Goal: Transaction & Acquisition: Purchase product/service

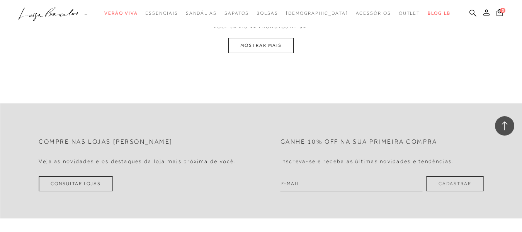
scroll to position [812, 0]
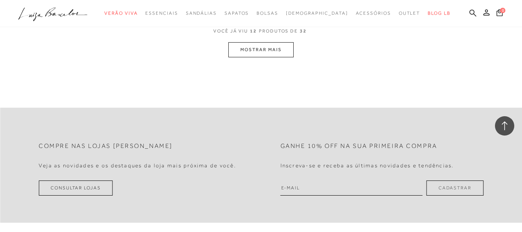
click at [275, 54] on button "MOSTRAR MAIS" at bounding box center [261, 49] width 65 height 15
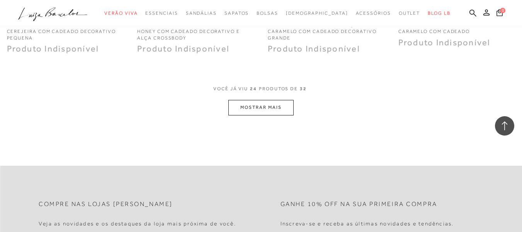
scroll to position [1488, 0]
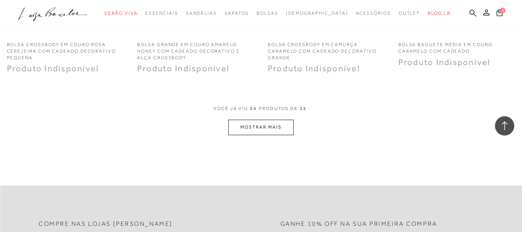
click at [268, 131] on button "MOSTRAR MAIS" at bounding box center [261, 126] width 65 height 15
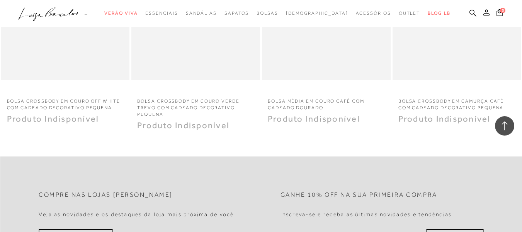
scroll to position [2088, 0]
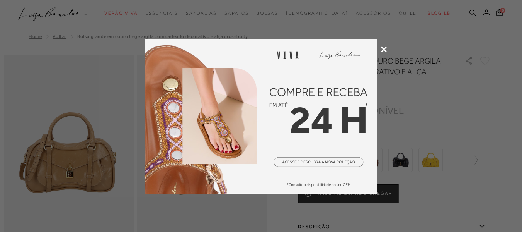
click at [386, 47] on icon at bounding box center [384, 49] width 6 height 6
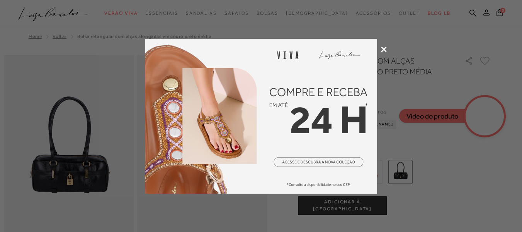
click at [384, 49] on icon at bounding box center [384, 49] width 6 height 6
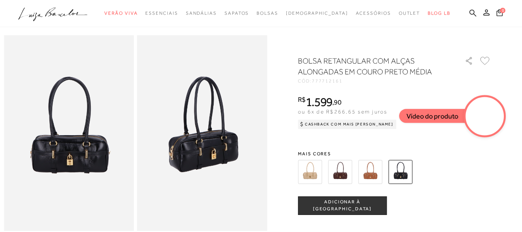
scroll to position [39, 0]
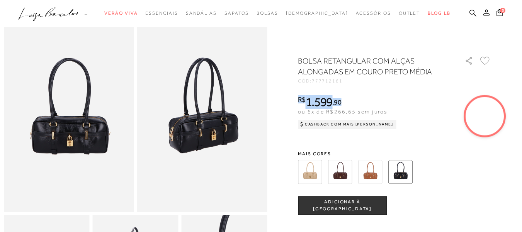
drag, startPoint x: 272, startPoint y: 99, endPoint x: 302, endPoint y: 96, distance: 30.7
click at [302, 96] on div "R$ 1.599 , 90" at bounding box center [347, 102] width 99 height 12
copy div "R$ 1.599 , 90"
click at [373, 172] on img at bounding box center [370, 172] width 24 height 24
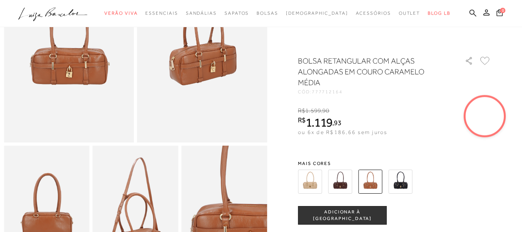
scroll to position [116, 0]
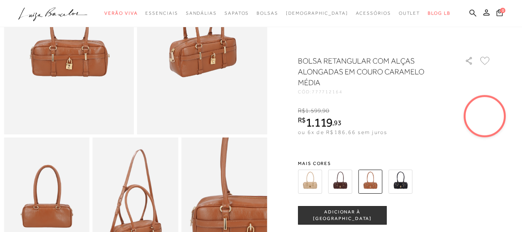
click at [333, 184] on img at bounding box center [340, 181] width 24 height 24
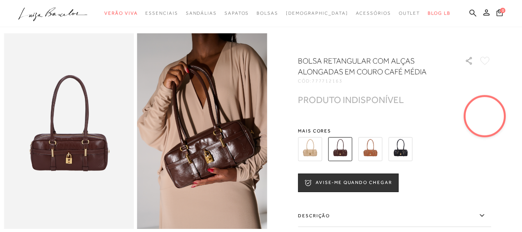
scroll to position [39, 0]
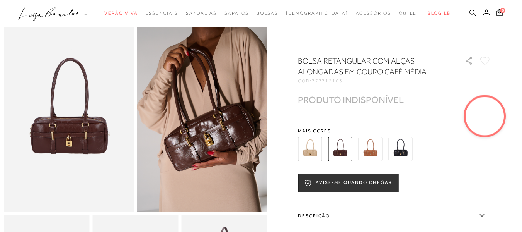
click at [382, 145] on img at bounding box center [370, 149] width 24 height 24
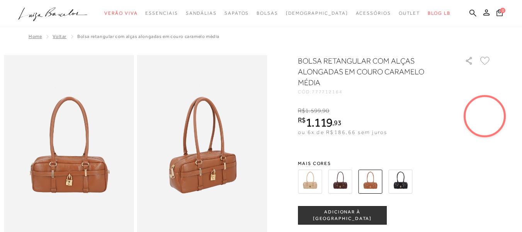
click at [403, 172] on img at bounding box center [401, 181] width 24 height 24
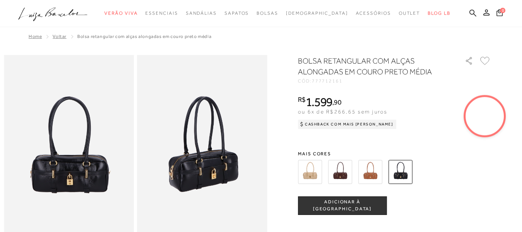
click at [313, 164] on img at bounding box center [310, 172] width 24 height 24
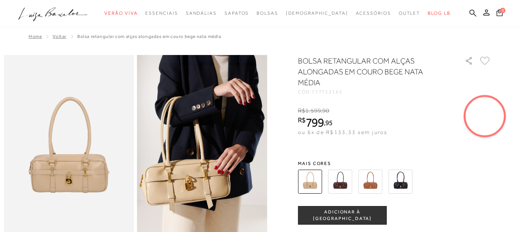
click at [374, 177] on img at bounding box center [370, 181] width 24 height 24
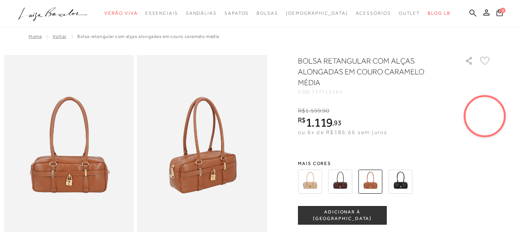
click at [339, 121] on span "93" at bounding box center [337, 122] width 7 height 8
click at [339, 120] on span "93" at bounding box center [337, 122] width 7 height 8
copy div "R$ 1.119 , 93"
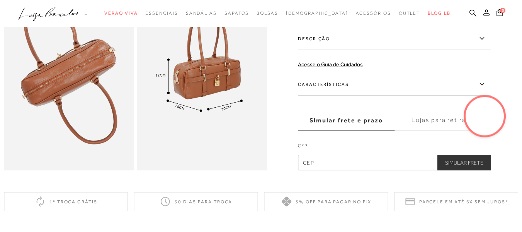
scroll to position [387, 0]
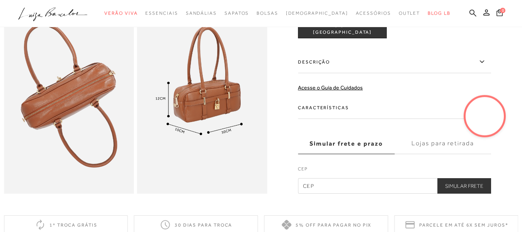
click at [327, 115] on label "Características" at bounding box center [394, 107] width 193 height 22
click at [0, 0] on input "Características" at bounding box center [0, 0] width 0 height 0
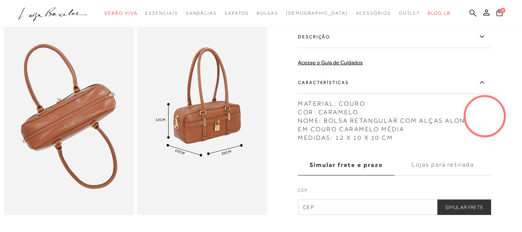
scroll to position [348, 0]
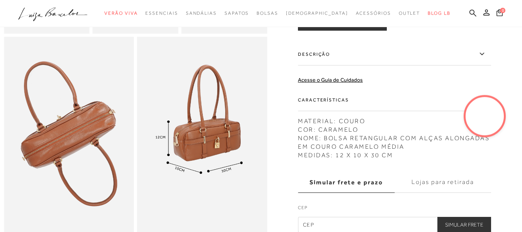
click at [326, 65] on label "Descrição" at bounding box center [394, 54] width 193 height 22
click at [0, 0] on input "Descrição" at bounding box center [0, 0] width 0 height 0
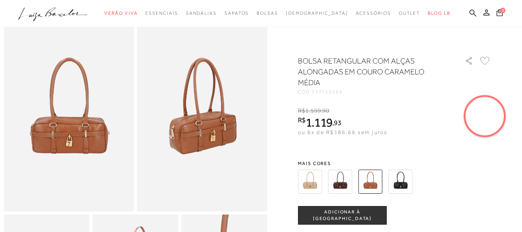
scroll to position [39, 0]
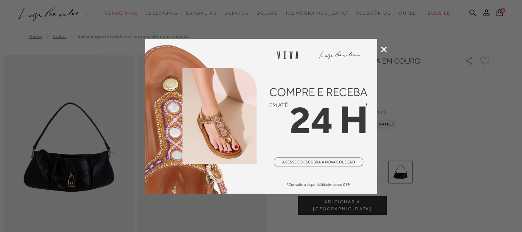
click at [381, 48] on icon at bounding box center [384, 49] width 6 height 6
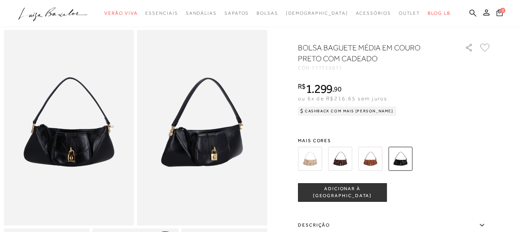
scroll to position [39, 0]
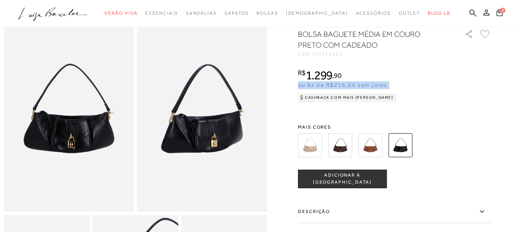
drag, startPoint x: 349, startPoint y: 81, endPoint x: 298, endPoint y: 81, distance: 50.7
click at [298, 81] on div at bounding box center [261, 179] width 515 height 327
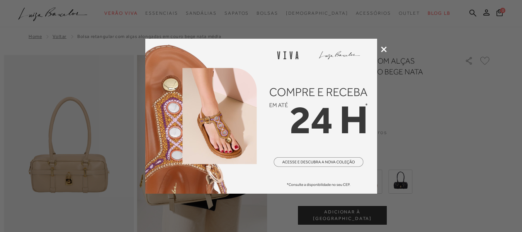
click at [386, 48] on icon at bounding box center [384, 49] width 6 height 6
